Goal: Task Accomplishment & Management: Manage account settings

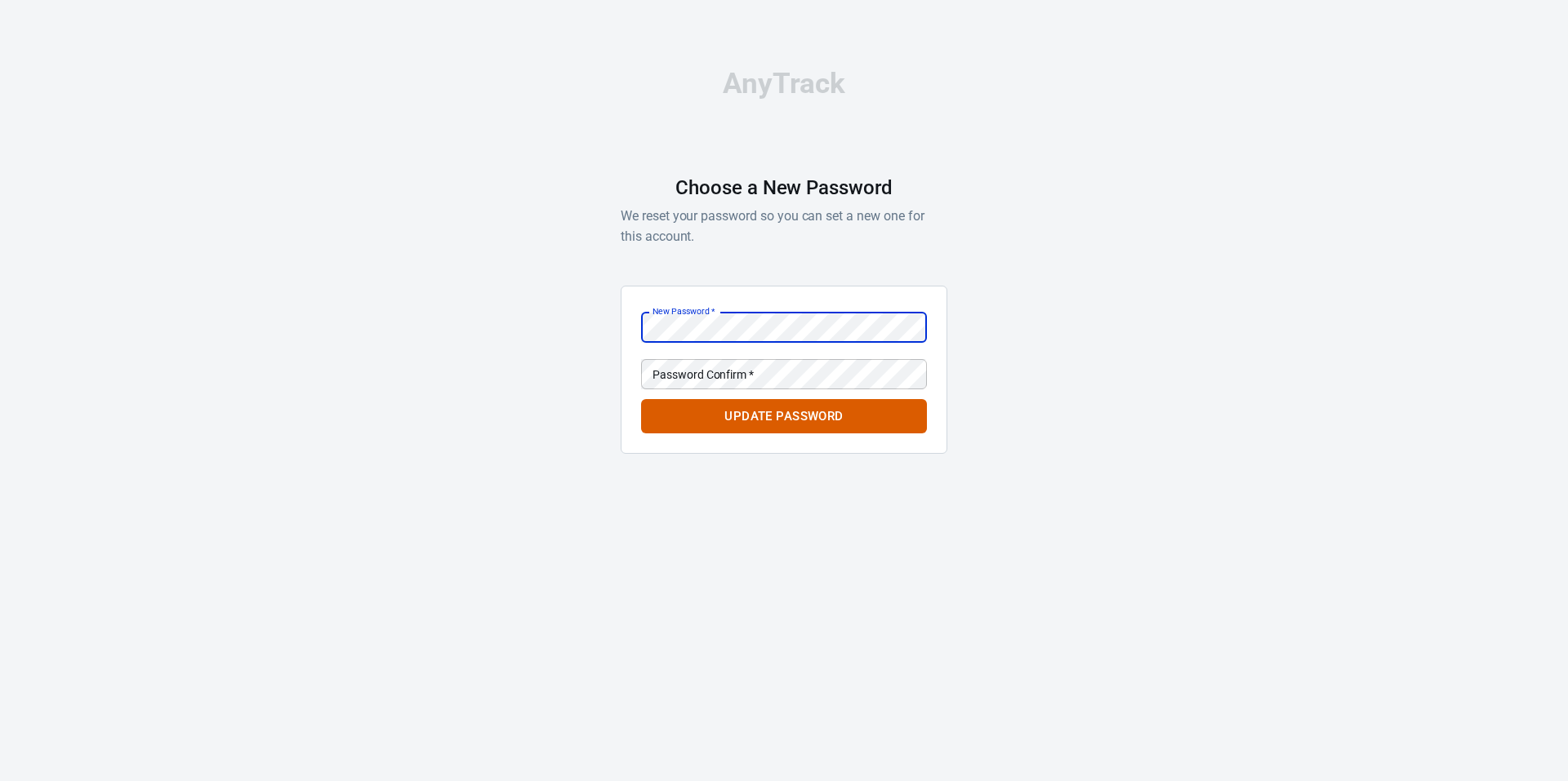
click at [608, 312] on div "New Password   * New Password   *" at bounding box center [784, 327] width 286 height 30
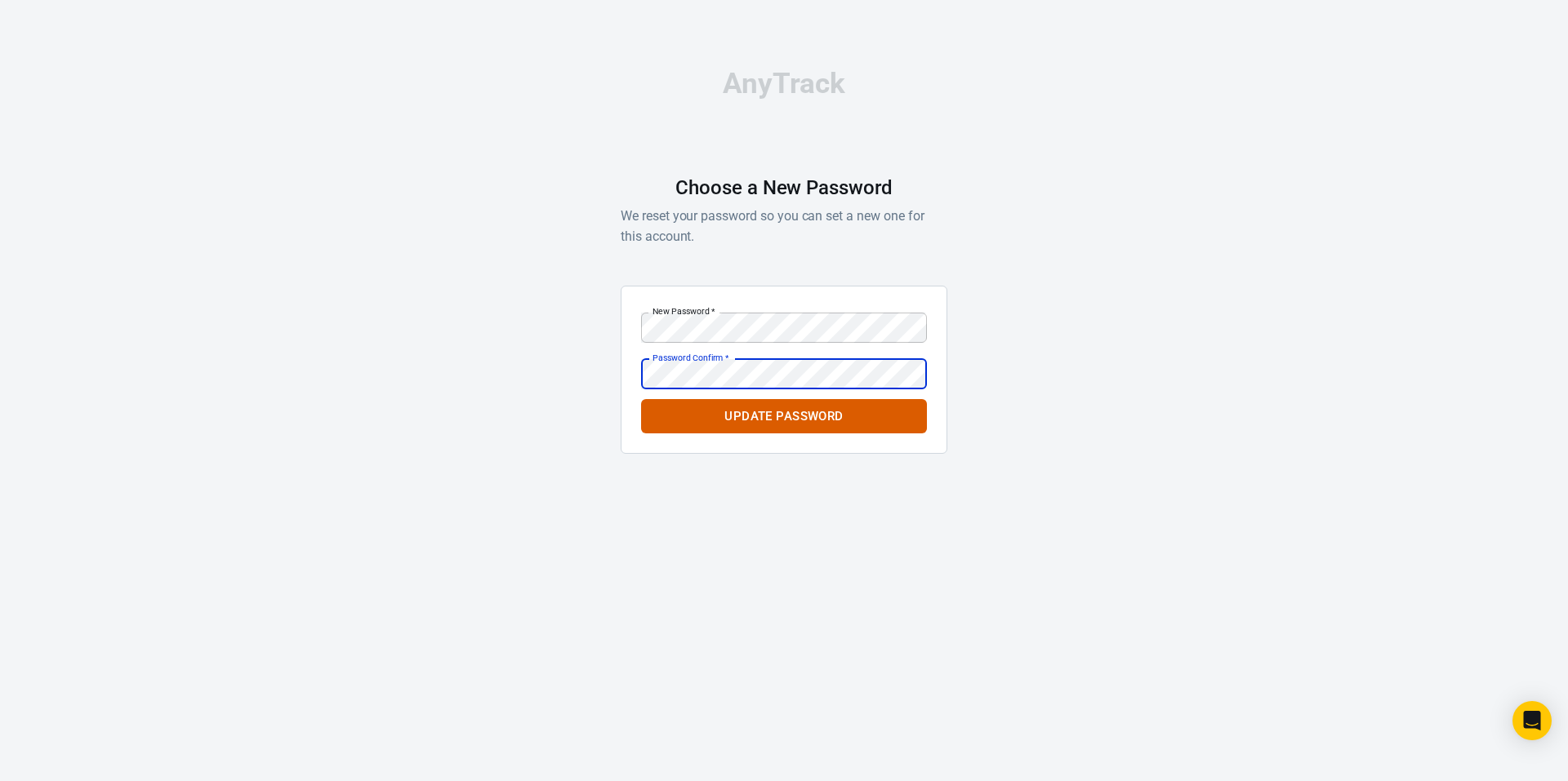
click at [608, 336] on body "AnyTrack Choose a New Password We reset your password so you can set a new one …" at bounding box center [784, 268] width 1568 height 537
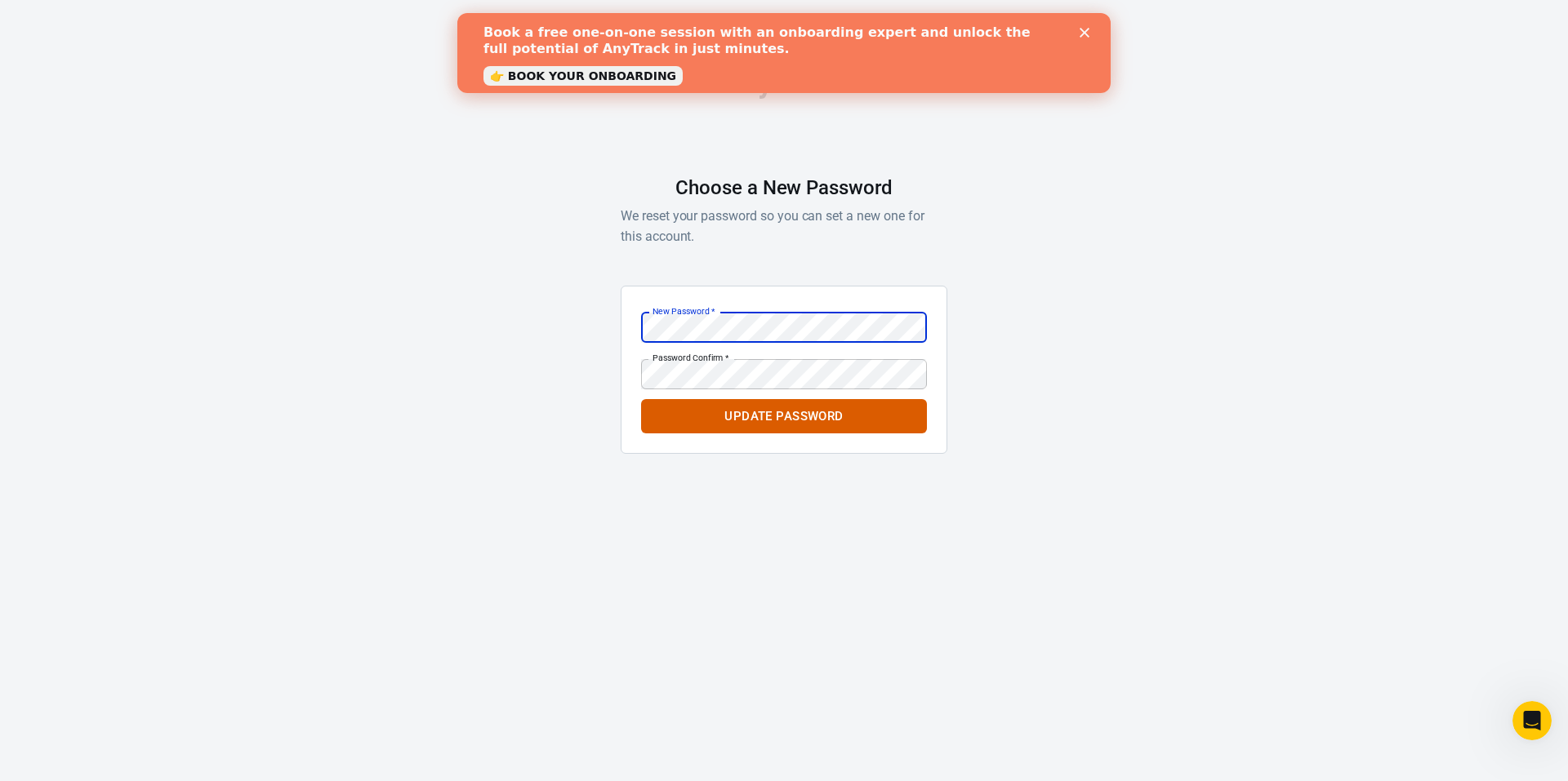
click at [608, 317] on div "AnyTrack Choose a New Password We reset your password so you can set a new one …" at bounding box center [784, 268] width 1568 height 537
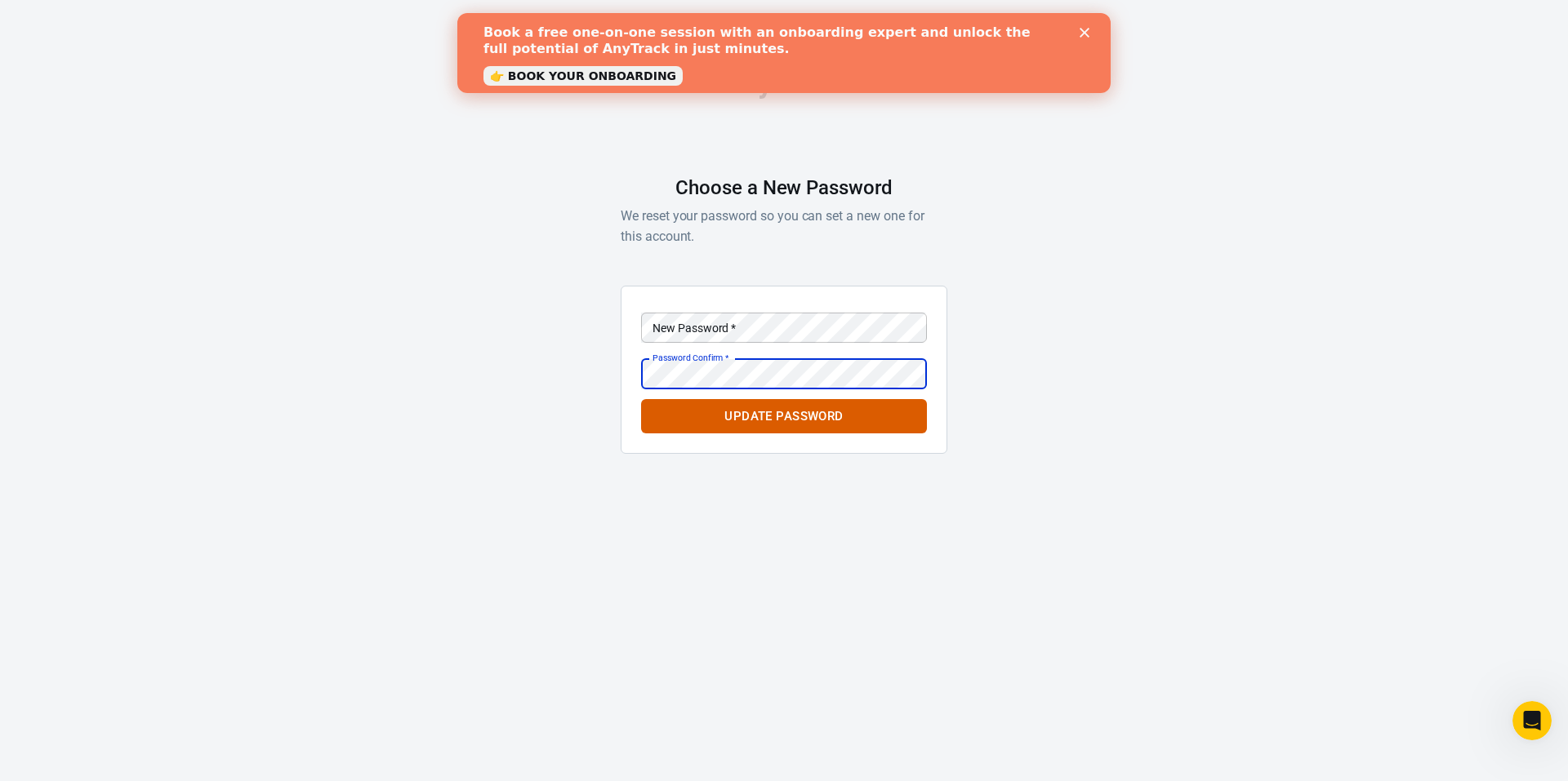
click at [608, 336] on body "AnyTrack Choose a New Password We reset your password so you can set a new one …" at bounding box center [784, 268] width 1568 height 537
click at [608, 336] on div "AnyTrack Choose a New Password We reset your password so you can set a new one …" at bounding box center [784, 268] width 1568 height 537
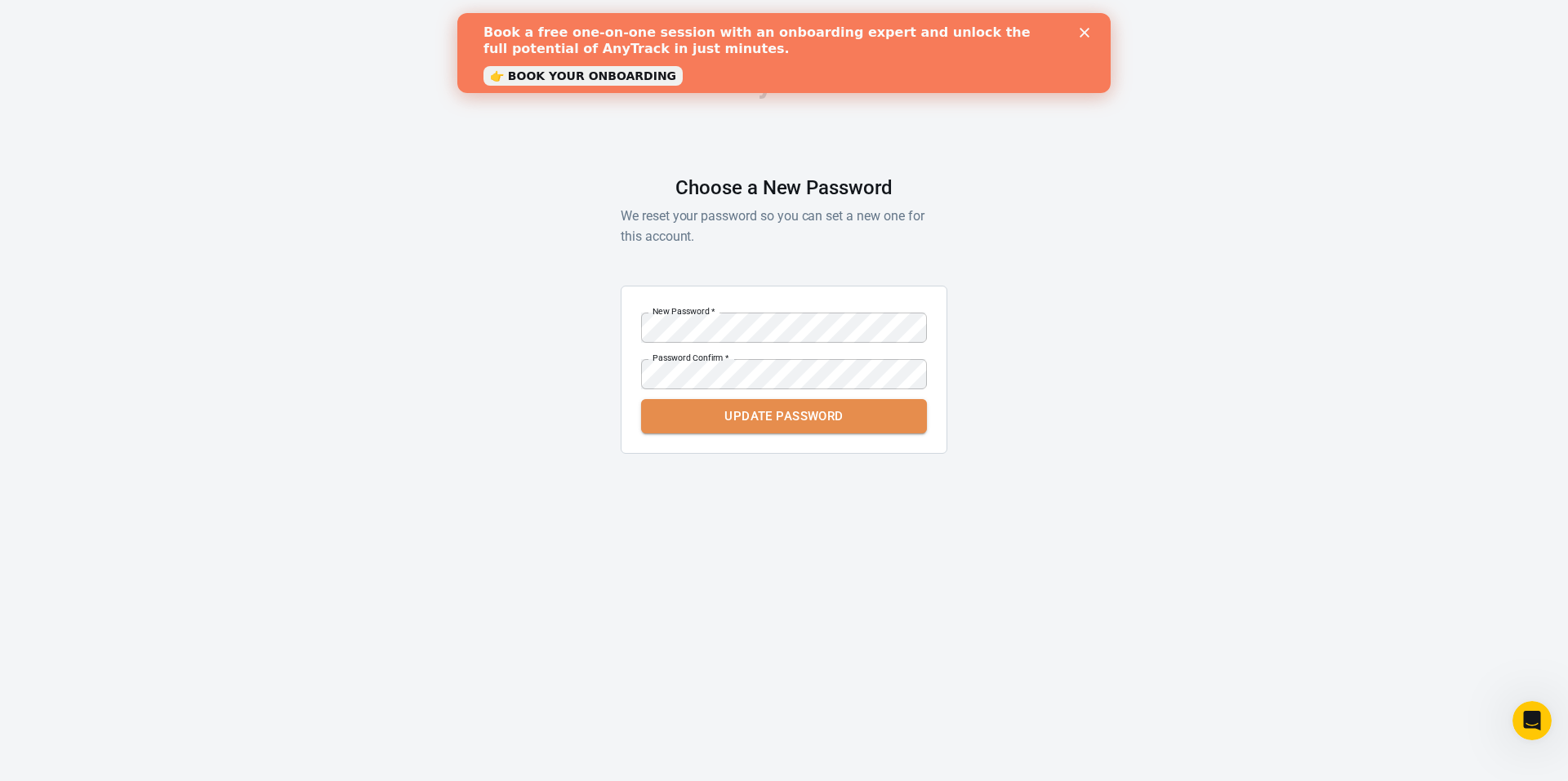
click at [608, 336] on button "Update Password" at bounding box center [784, 416] width 286 height 34
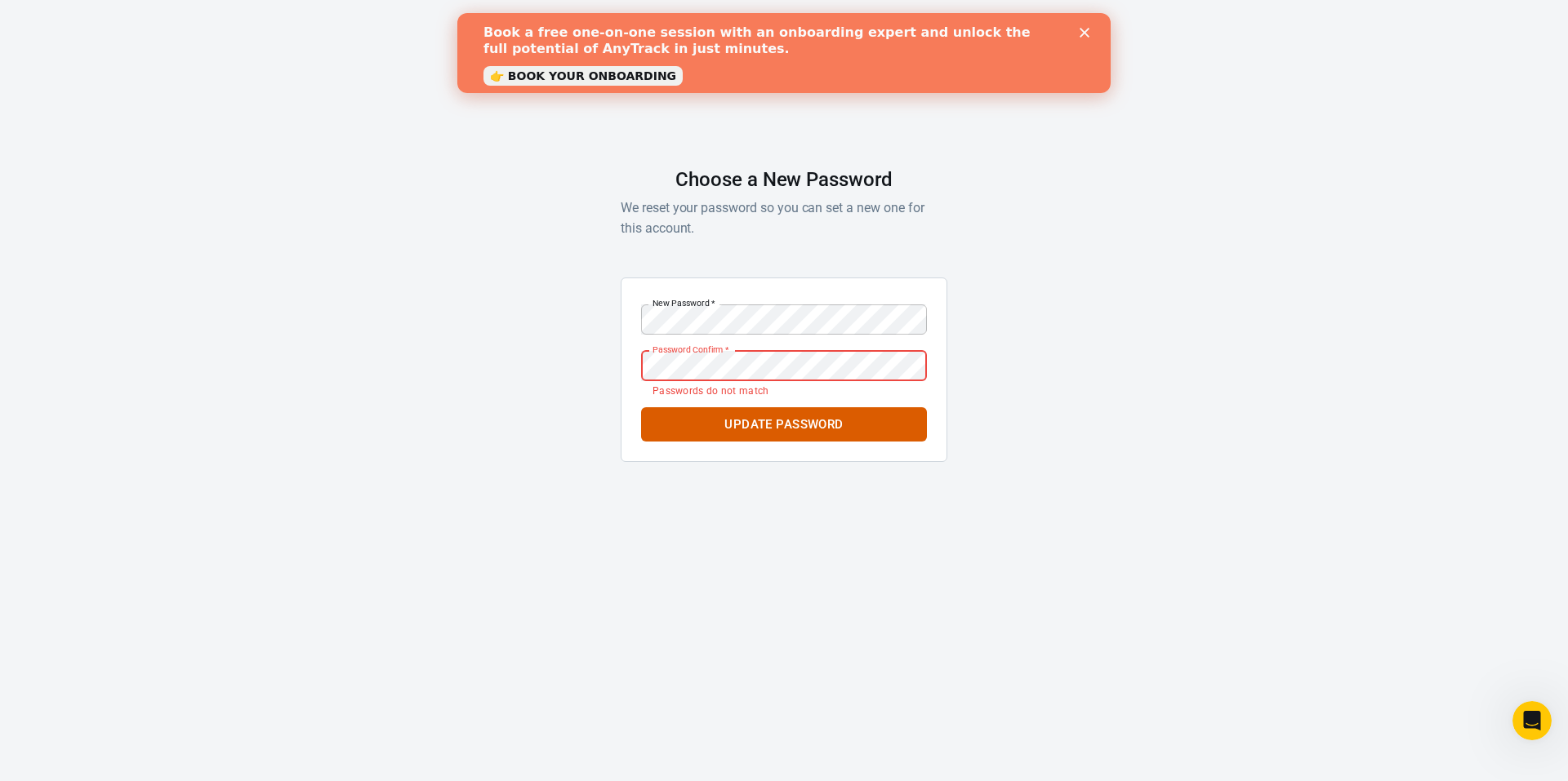
click at [607, 336] on div "AnyTrack Choose a New Password We reset your password so you can set a new one …" at bounding box center [784, 268] width 1568 height 537
click at [608, 336] on button "Update Password" at bounding box center [784, 425] width 286 height 34
